Goal: Navigation & Orientation: Find specific page/section

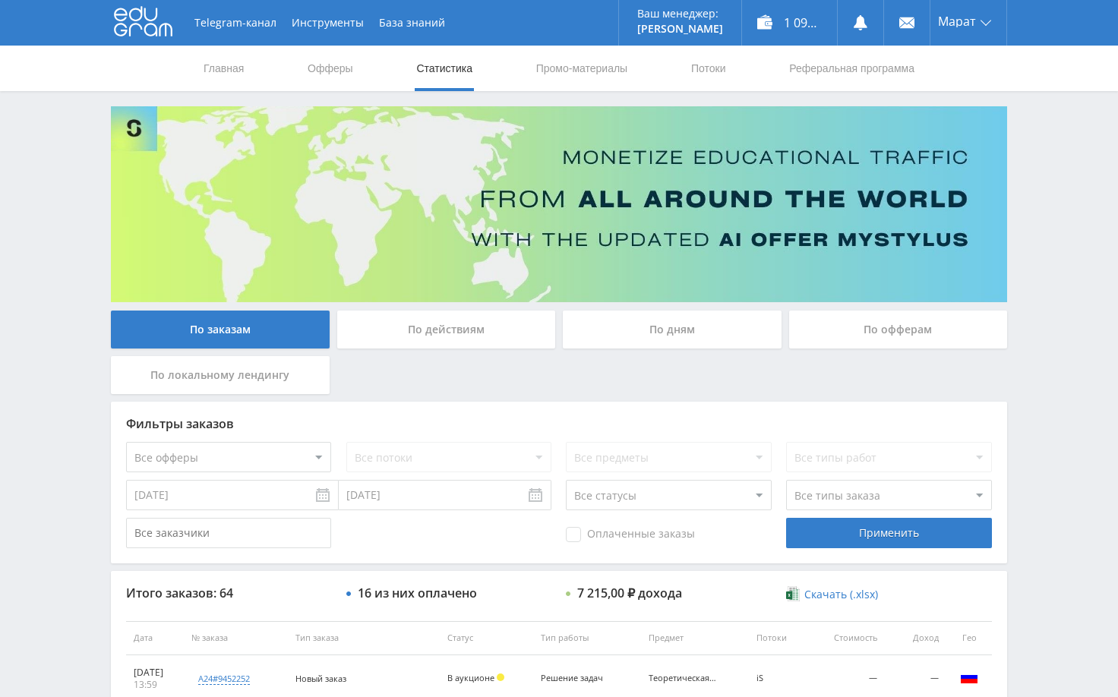
click at [1069, 304] on div "Telegram-канал Инструменты База знаний Ваш менеджер: Alex Alex Online @edugram_…" at bounding box center [559, 637] width 1118 height 1275
click at [1069, 197] on div "Telegram-канал Инструменты База знаний Ваш менеджер: Alex Alex Online @edugram_…" at bounding box center [559, 637] width 1118 height 1275
click at [1056, 142] on div "Telegram-канал Инструменты База знаний Ваш менеджер: Alex Alex Online @edugram_…" at bounding box center [559, 637] width 1118 height 1275
